Goal: Communication & Community: Answer question/provide support

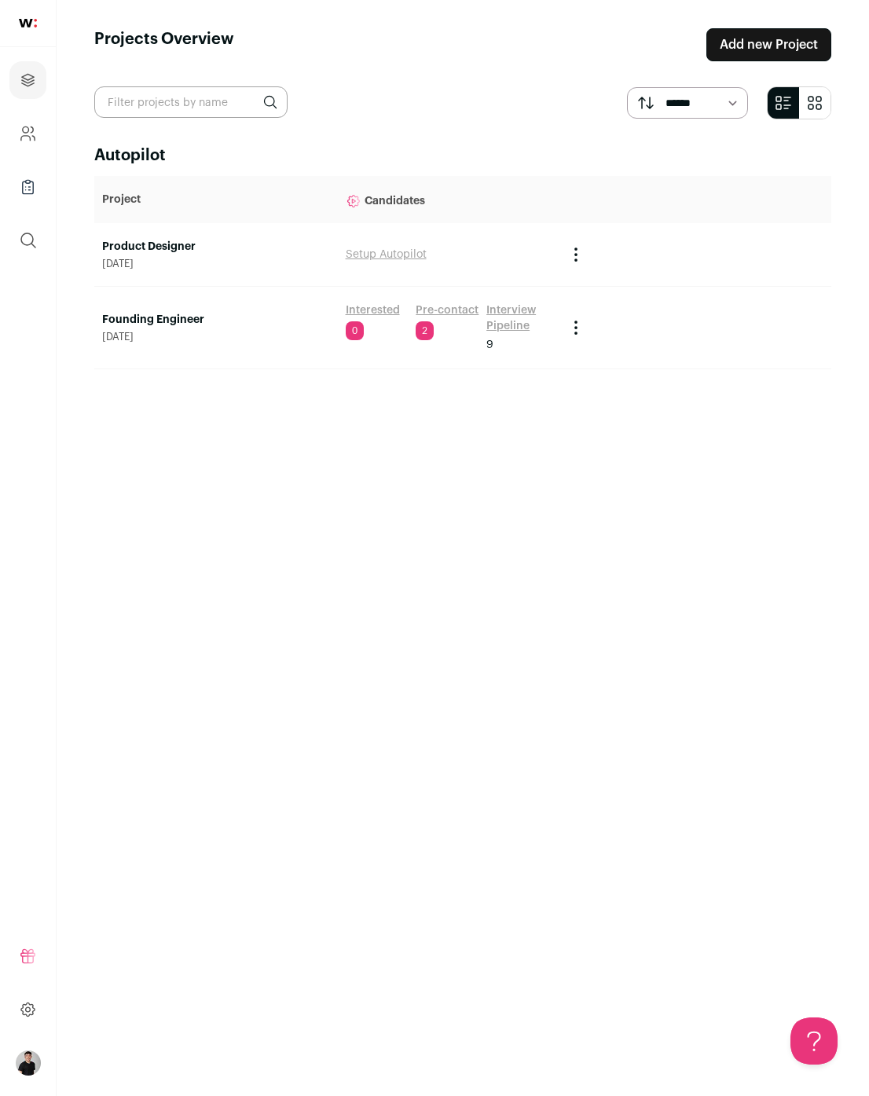
click at [151, 323] on link "Founding Engineer" at bounding box center [216, 320] width 228 height 16
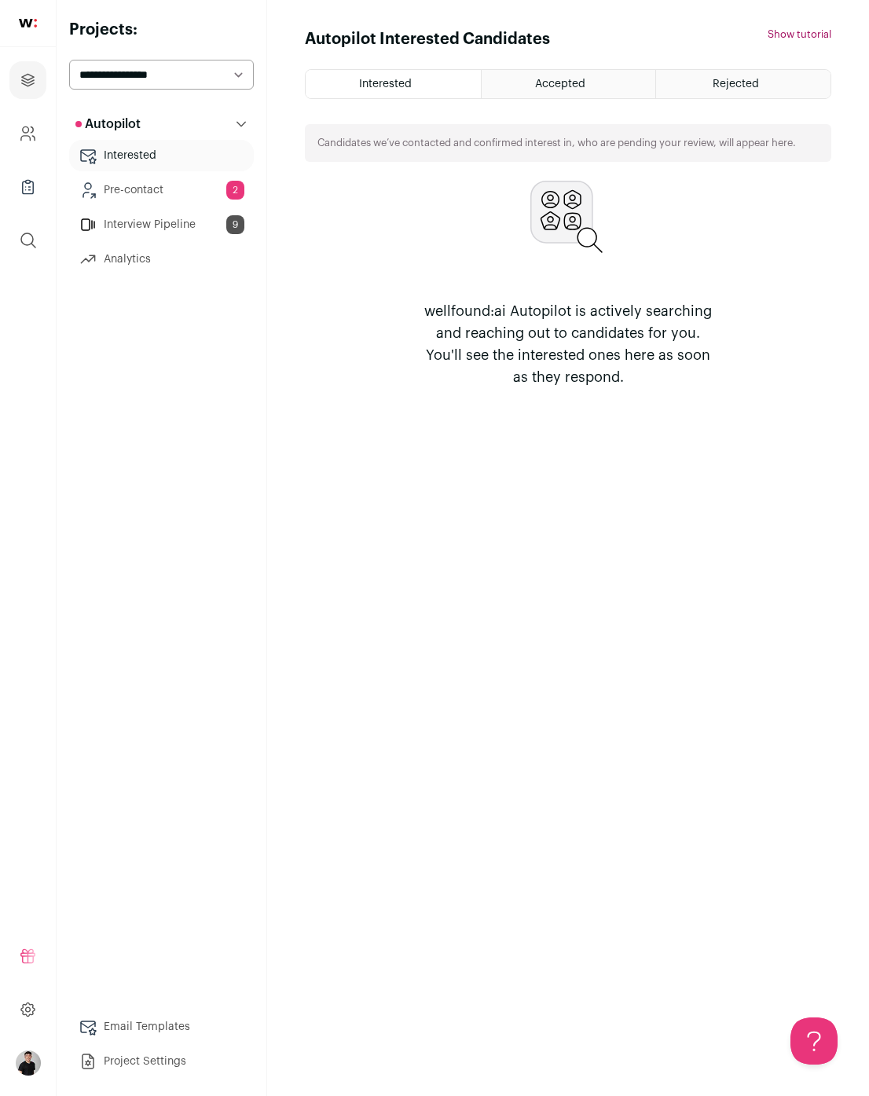
click at [154, 217] on link "Interview Pipeline 9" at bounding box center [161, 224] width 185 height 31
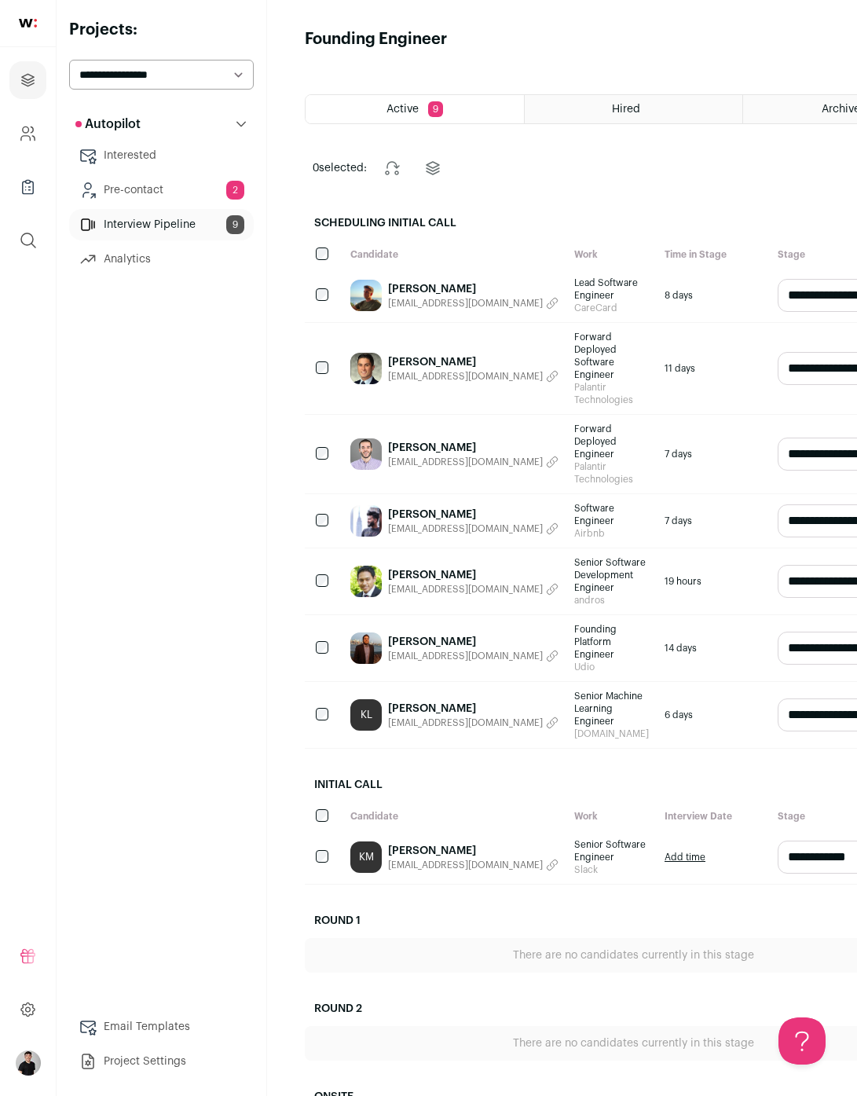
click at [467, 289] on link "[PERSON_NAME]" at bounding box center [473, 289] width 170 height 16
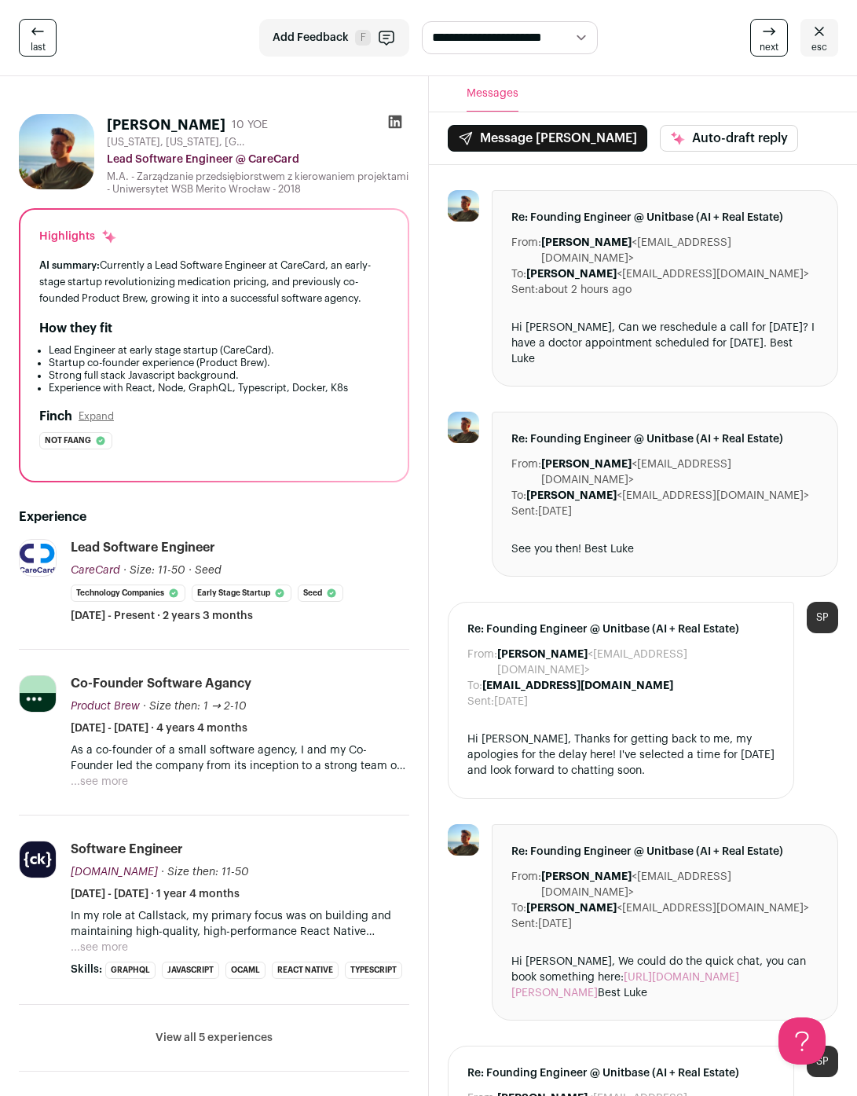
click at [757, 322] on div "Hi [PERSON_NAME], Can we reschedule a call for [DATE]? I have a doctor appointm…" at bounding box center [665, 343] width 308 height 47
click at [541, 140] on button "Message [PERSON_NAME]" at bounding box center [548, 138] width 200 height 27
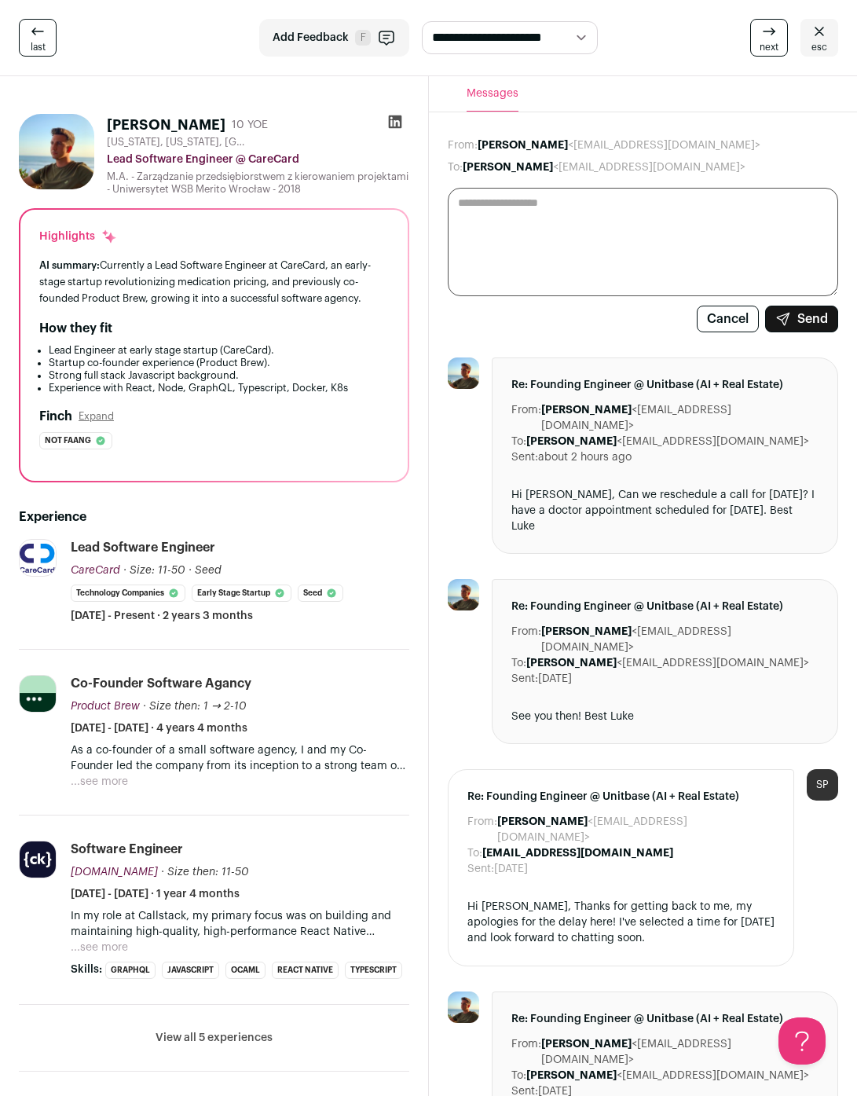
click at [585, 209] on textarea at bounding box center [643, 242] width 391 height 108
type textarea "**********"
click at [821, 315] on button "Send" at bounding box center [801, 319] width 73 height 27
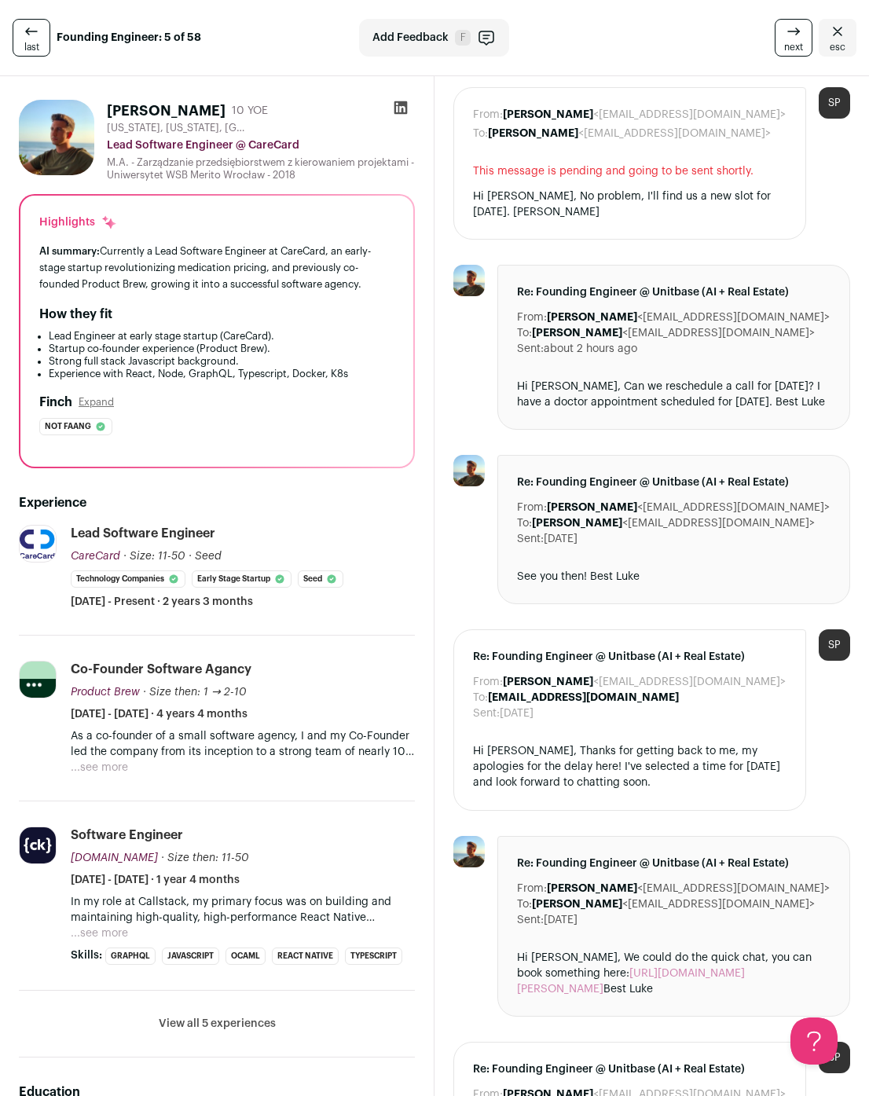
scroll to position [37, 0]
